Goal: Navigation & Orientation: Find specific page/section

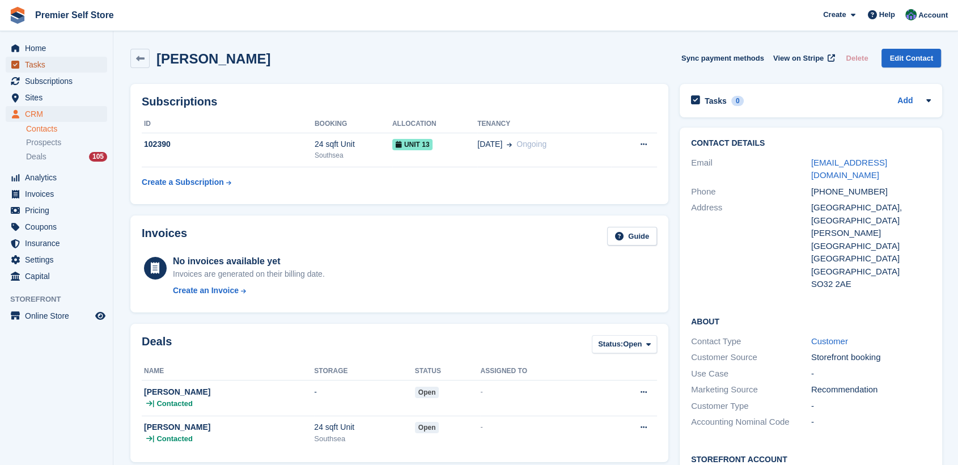
click at [33, 60] on span "Tasks" at bounding box center [59, 65] width 68 height 16
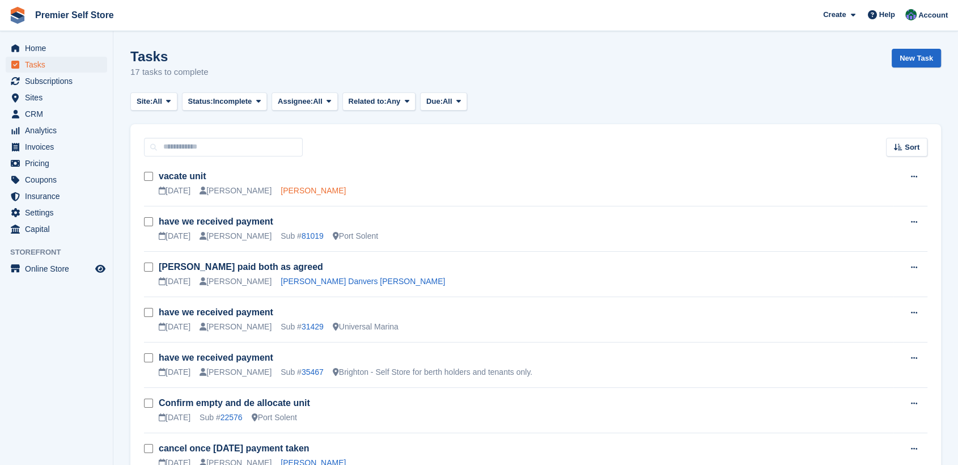
click at [281, 190] on link "Elaine Huggett" at bounding box center [313, 190] width 65 height 9
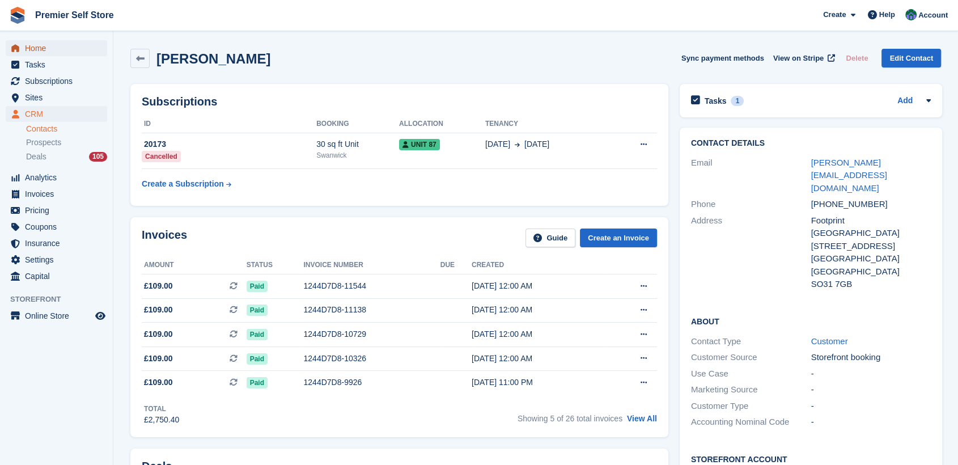
click at [40, 46] on span "Home" at bounding box center [59, 48] width 68 height 16
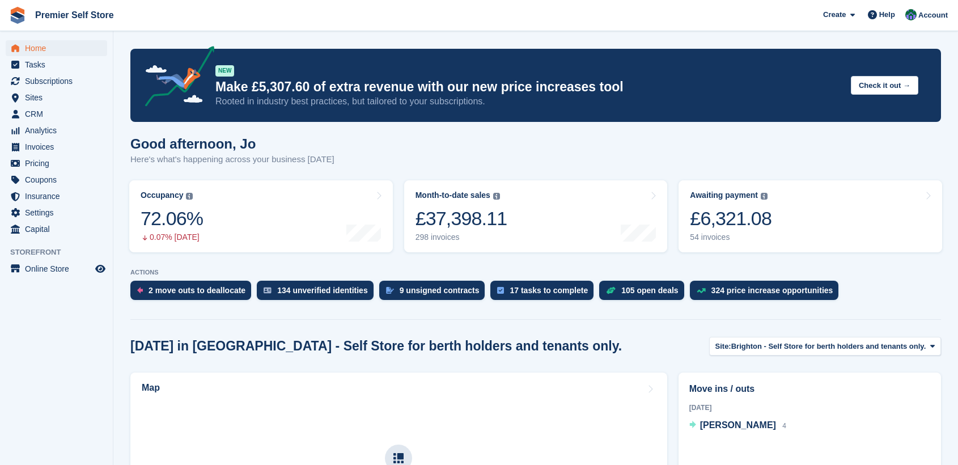
click at [78, 326] on aside "Home Tasks Subscriptions Subscriptions Subscriptions Contracts Price increases …" at bounding box center [56, 235] width 113 height 408
click at [39, 65] on span "Tasks" at bounding box center [59, 65] width 68 height 16
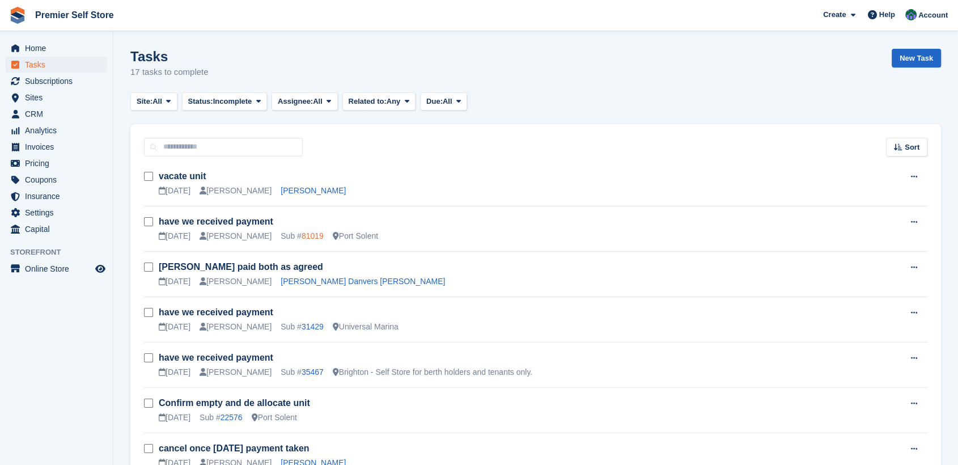
click at [301, 235] on link "81019" at bounding box center [312, 235] width 22 height 9
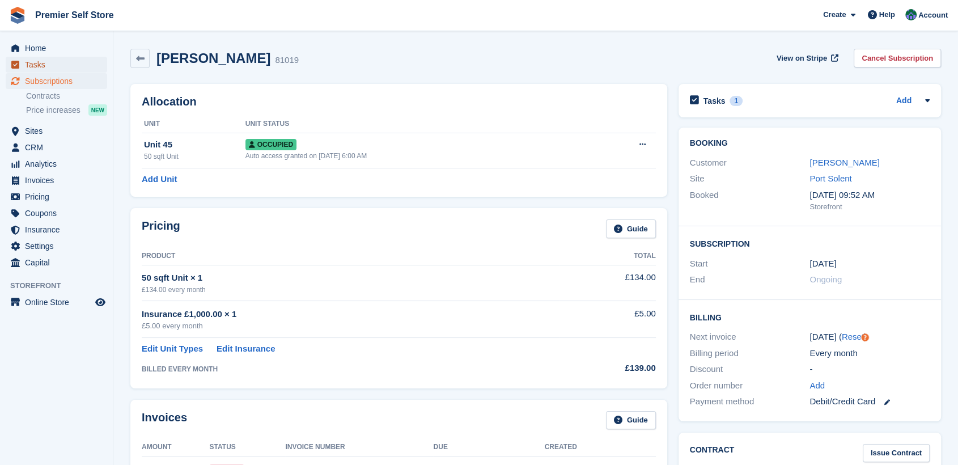
click at [33, 58] on span "Tasks" at bounding box center [59, 65] width 68 height 16
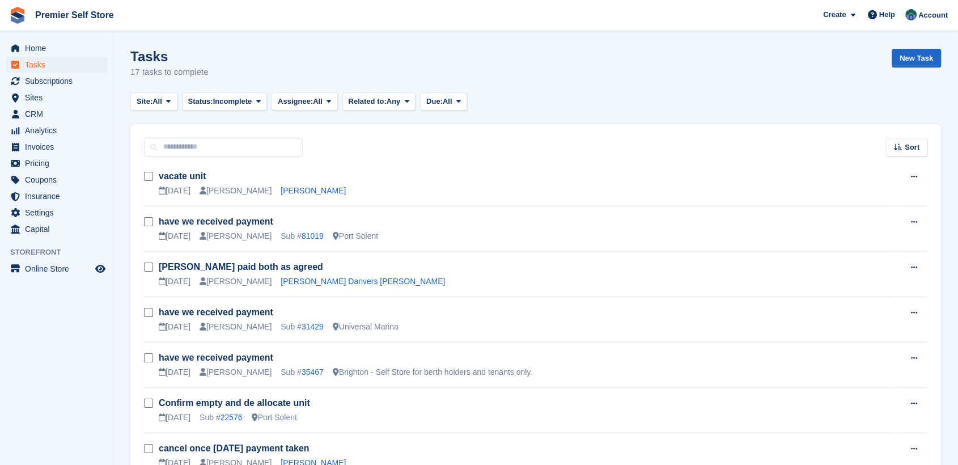
scroll to position [63, 0]
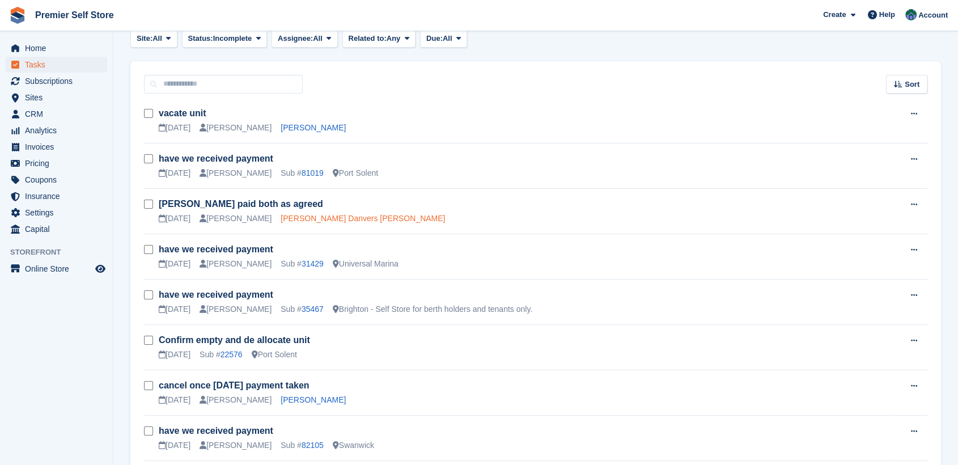
click at [297, 220] on link "Lee John Danvers kirby" at bounding box center [363, 218] width 164 height 9
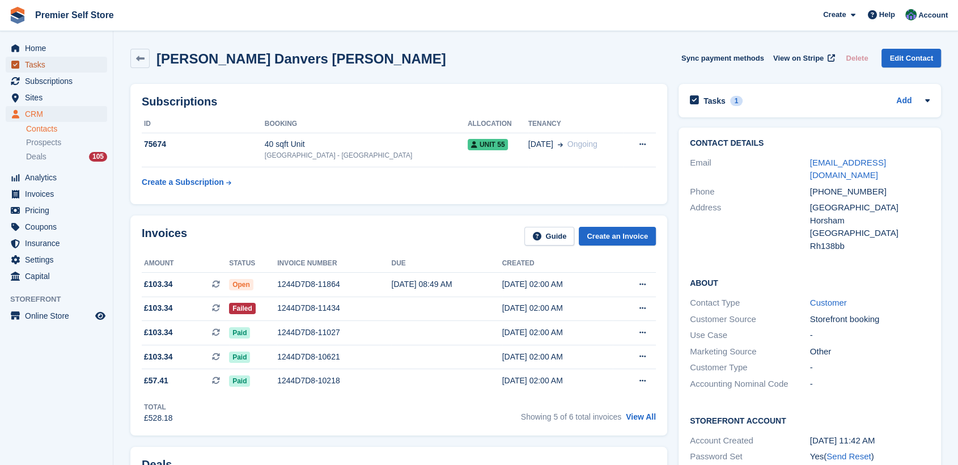
click at [28, 65] on span "Tasks" at bounding box center [59, 65] width 68 height 16
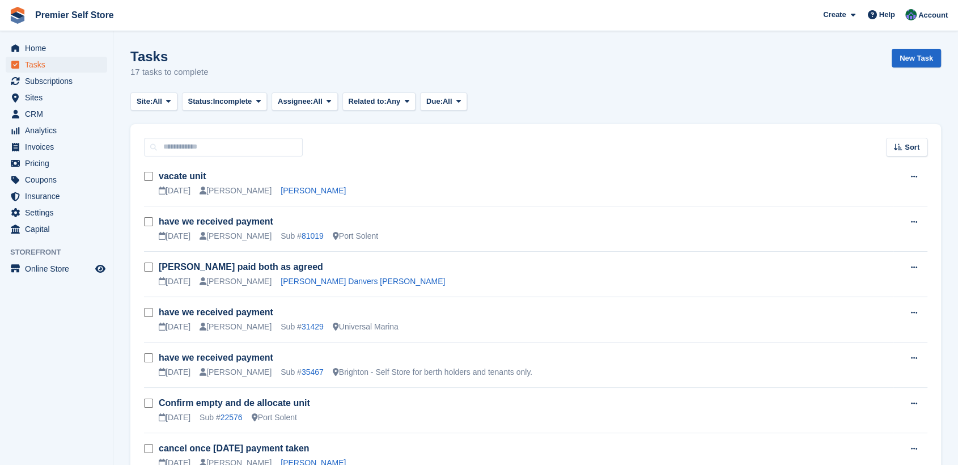
scroll to position [63, 0]
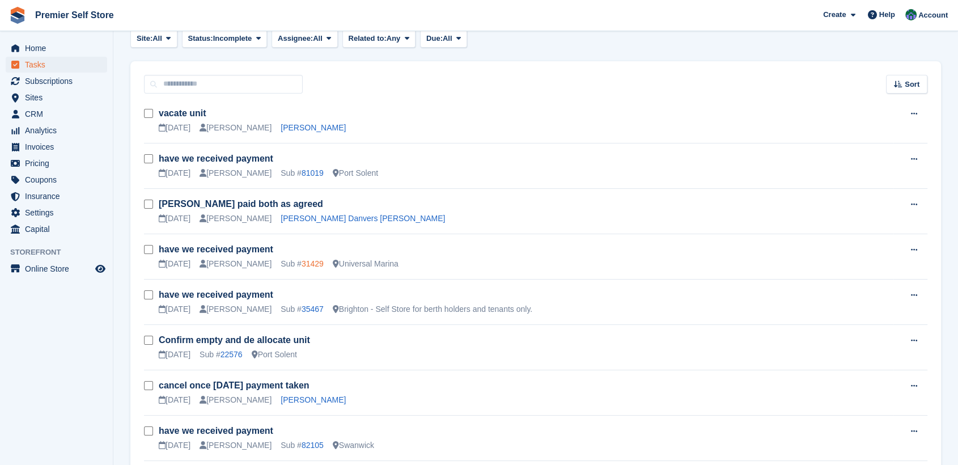
click at [301, 262] on link "31429" at bounding box center [312, 263] width 22 height 9
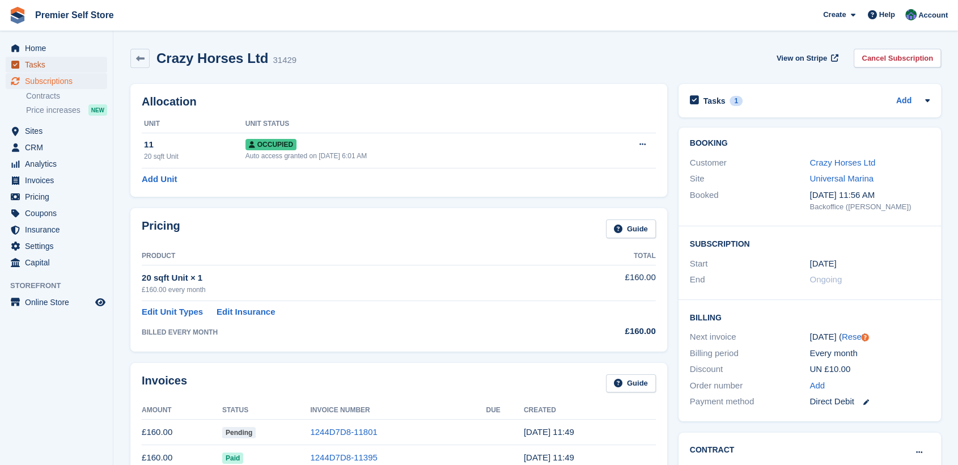
click at [32, 66] on span "Tasks" at bounding box center [59, 65] width 68 height 16
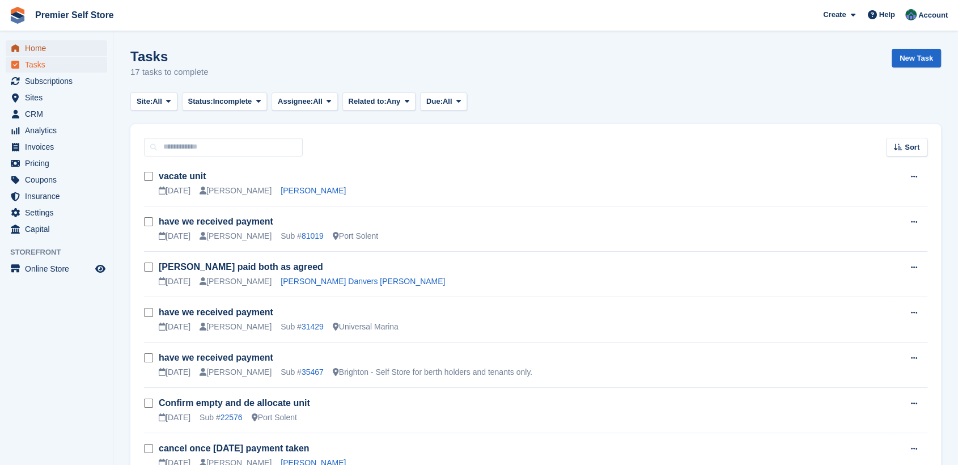
click at [33, 46] on span "Home" at bounding box center [59, 48] width 68 height 16
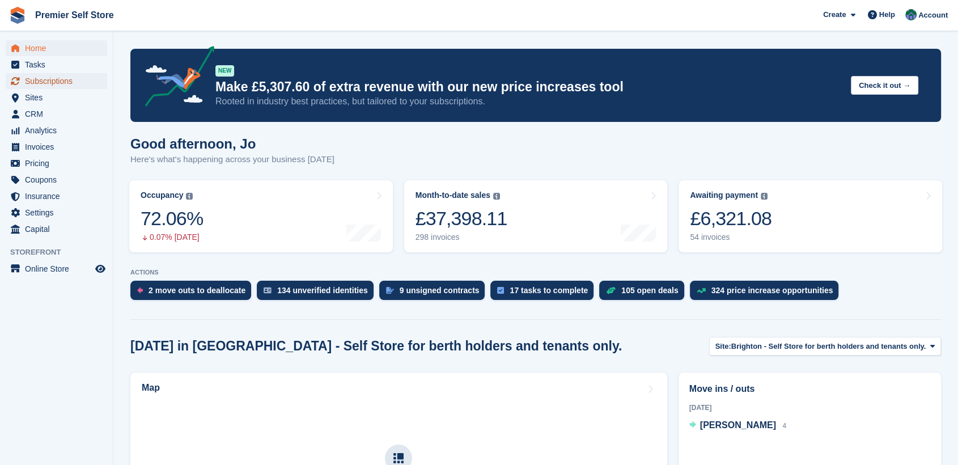
click at [42, 82] on span "Subscriptions" at bounding box center [59, 81] width 68 height 16
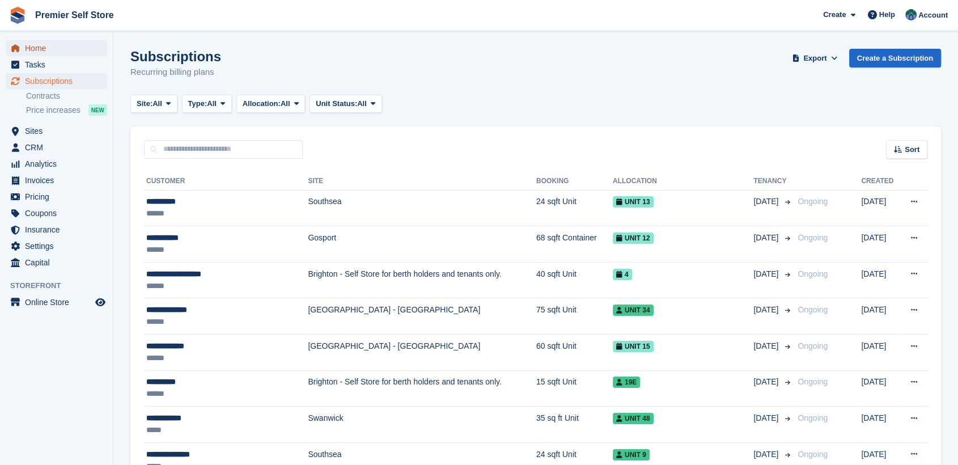
click at [35, 45] on span "Home" at bounding box center [59, 48] width 68 height 16
